Goal: Task Accomplishment & Management: Complete application form

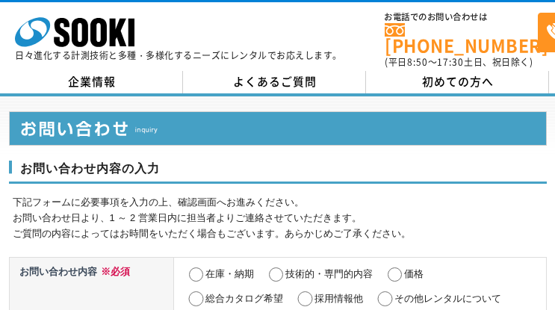
select select "13"
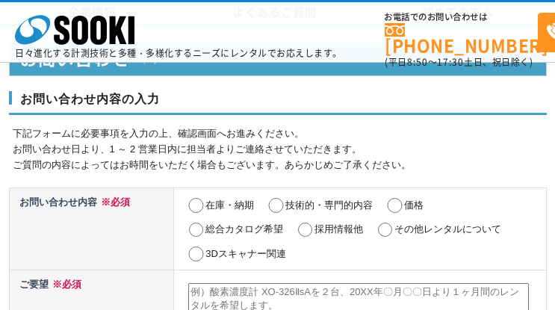
scroll to position [738, 0]
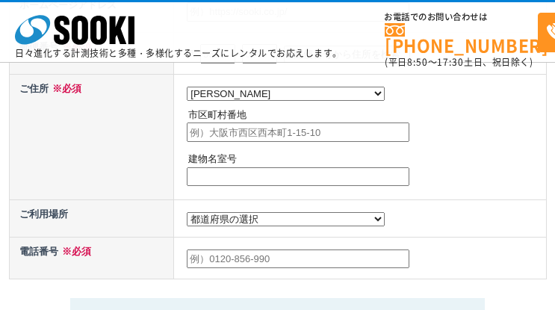
select select "13"
radio input "true"
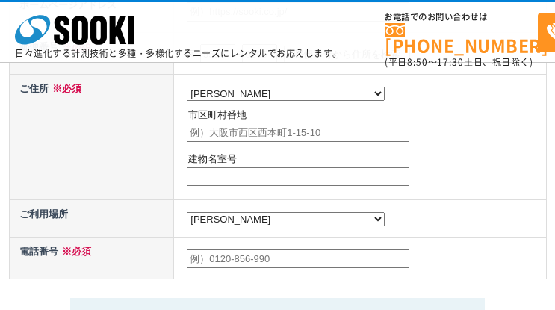
radio input "true"
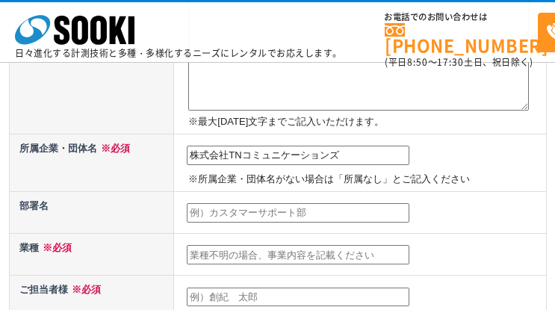
type input "株式会社TNコミュニケーションズ"
type input "福祉営業部"
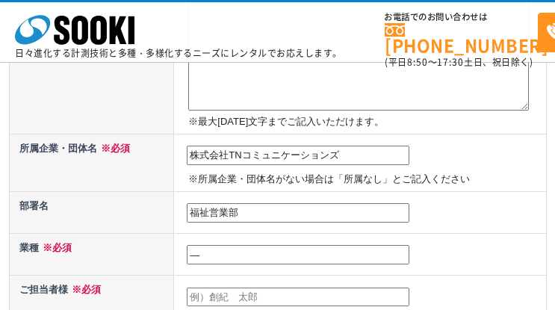
type input "―"
type input "[PERSON_NAME]"
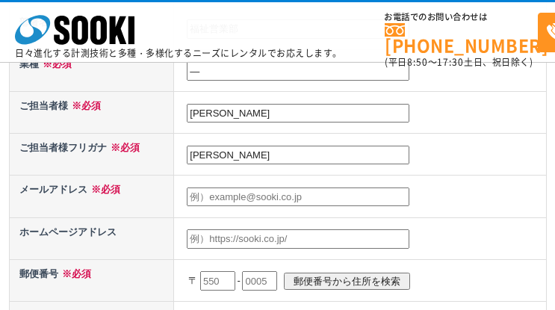
type input "[PERSON_NAME]"
type input "[EMAIL_ADDRESS][DOMAIN_NAME]"
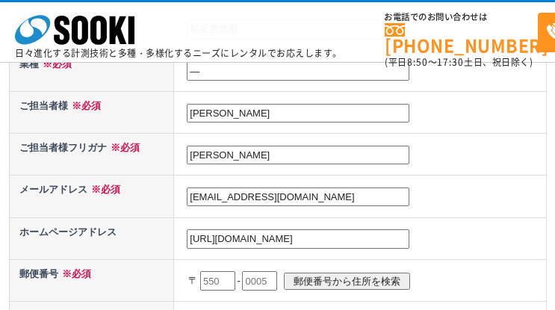
type input "[URL][DOMAIN_NAME]"
type input "101"
type input "[DATE]"
type input "0046"
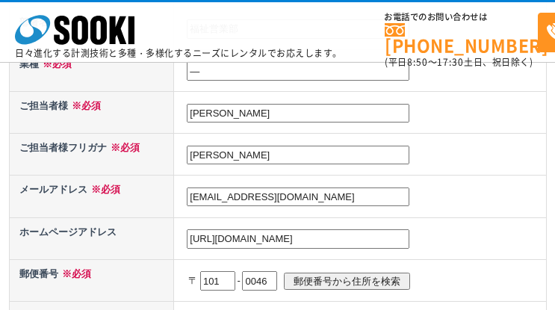
scroll to position [719, 0]
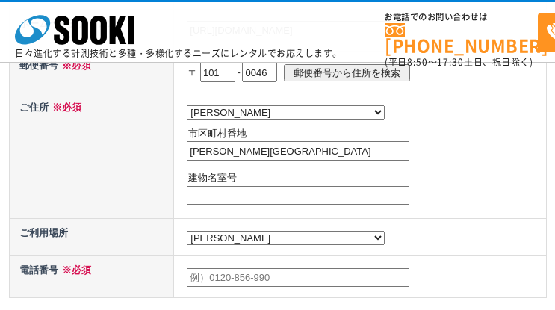
type input "[PERSON_NAME][GEOGRAPHIC_DATA]"
type input "―"
type input "0663554825"
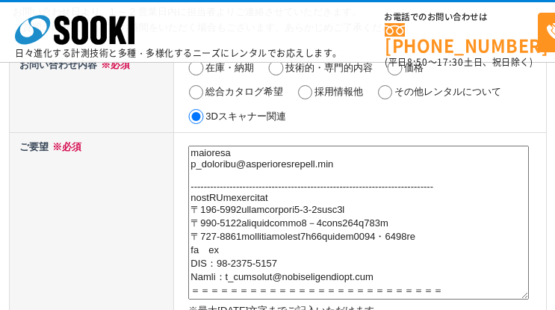
type textarea "loremipsumd。 sitaMEtconsecteturadipis。 el、 ・seddoeiusm ・temporiNCI・utlabor ・etd…"
